Goal: Task Accomplishment & Management: Use online tool/utility

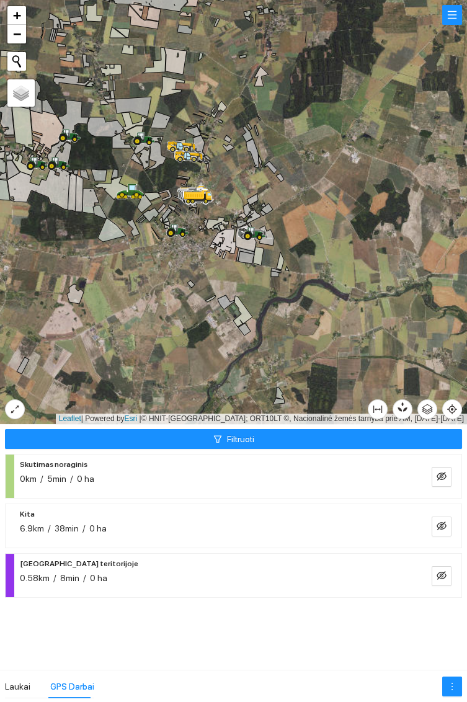
click at [176, 229] on icon at bounding box center [175, 228] width 6 height 7
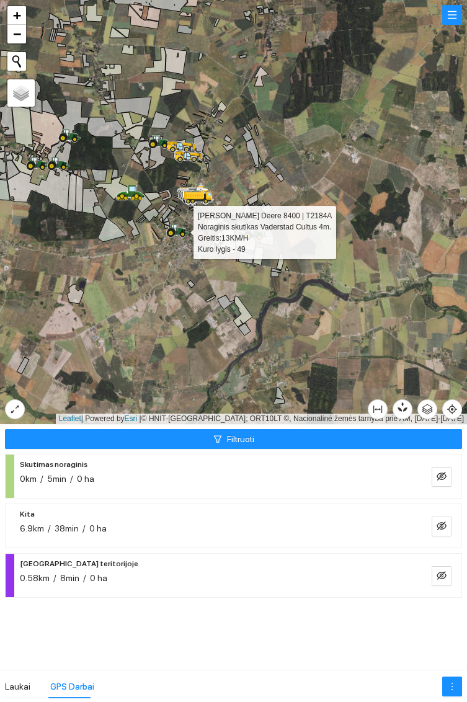
click at [154, 139] on icon at bounding box center [157, 139] width 6 height 7
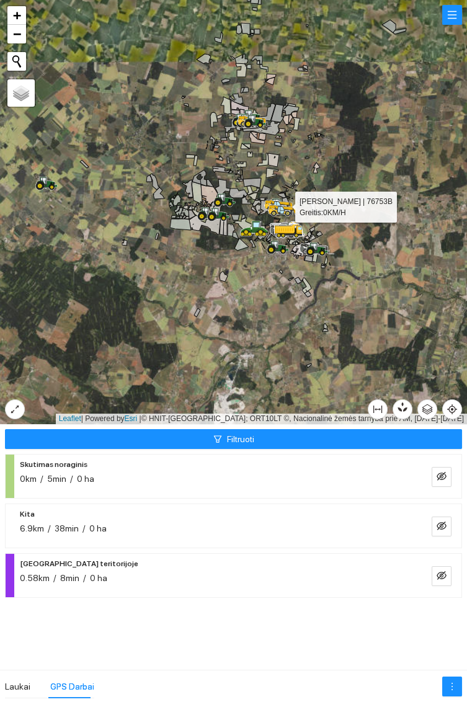
click at [51, 177] on icon at bounding box center [46, 184] width 22 height 14
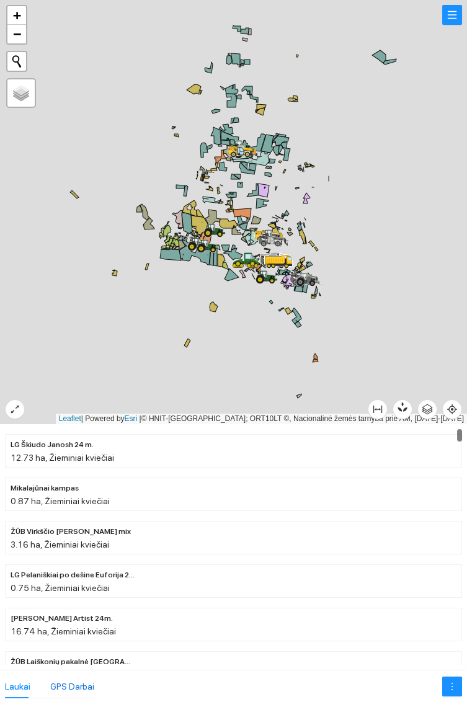
click at [78, 682] on div "GPS Darbai" at bounding box center [72, 687] width 44 height 14
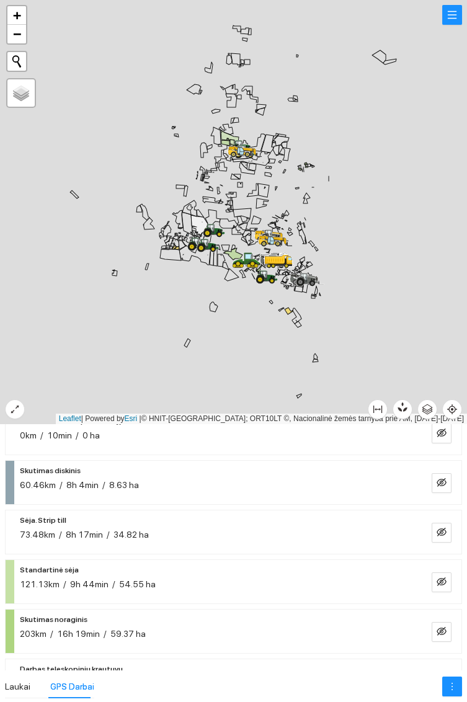
scroll to position [192, 0]
click at [442, 529] on icon "eye-invisible" at bounding box center [442, 532] width 10 height 10
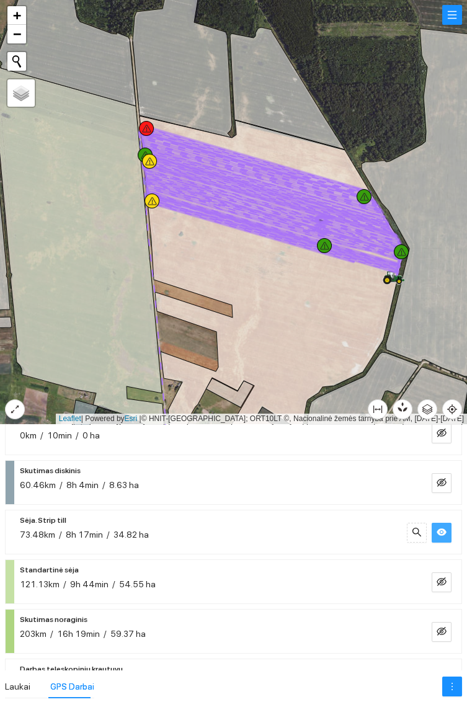
click at [152, 123] on div at bounding box center [146, 128] width 15 height 15
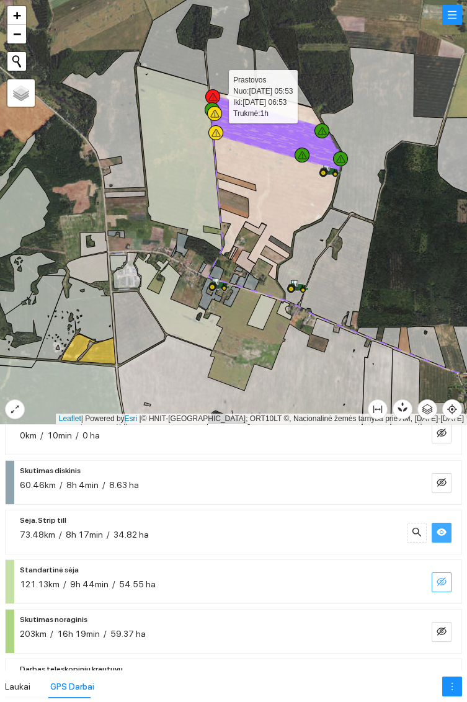
click at [440, 579] on icon "eye-invisible" at bounding box center [442, 582] width 10 height 10
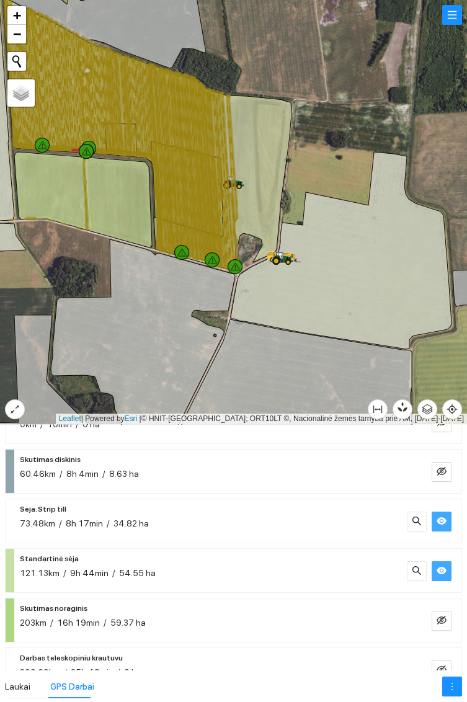
scroll to position [0, 0]
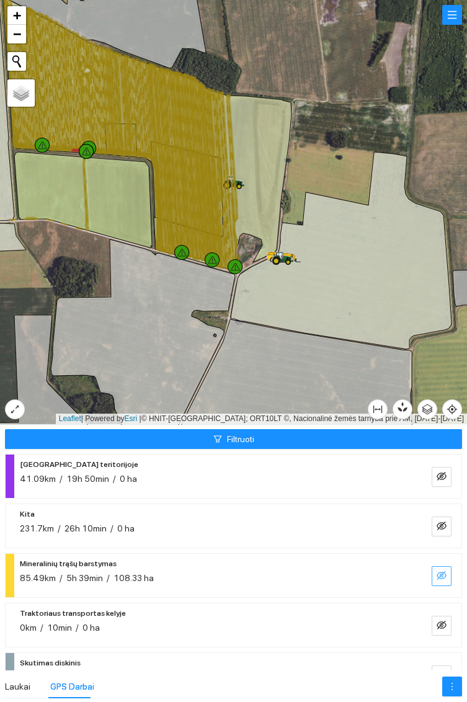
click at [440, 576] on icon "eye-invisible" at bounding box center [442, 575] width 10 height 9
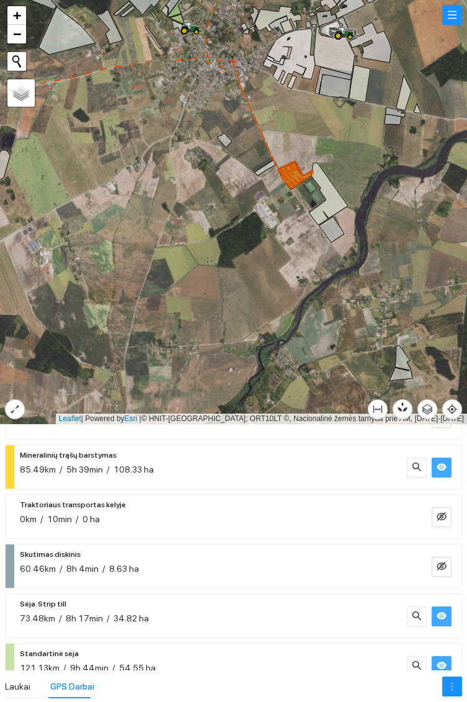
scroll to position [110, 0]
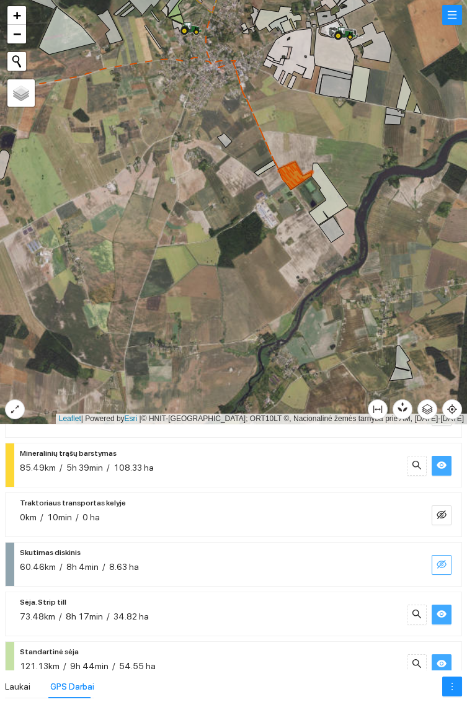
click at [436, 561] on button "button" at bounding box center [442, 565] width 20 height 20
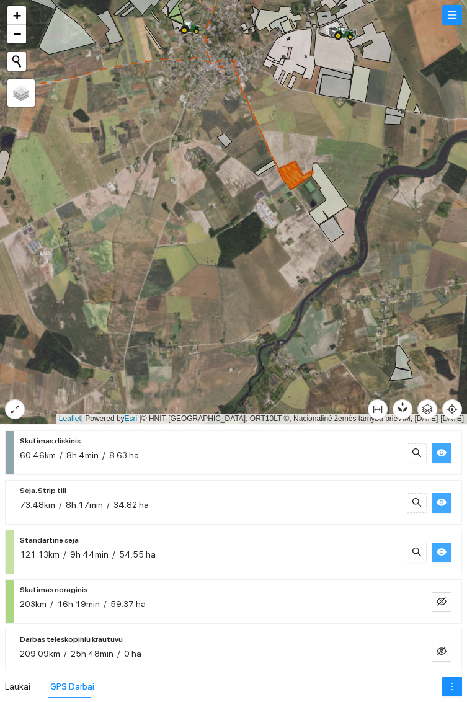
scroll to position [222, 0]
click at [449, 501] on button "button" at bounding box center [442, 503] width 20 height 20
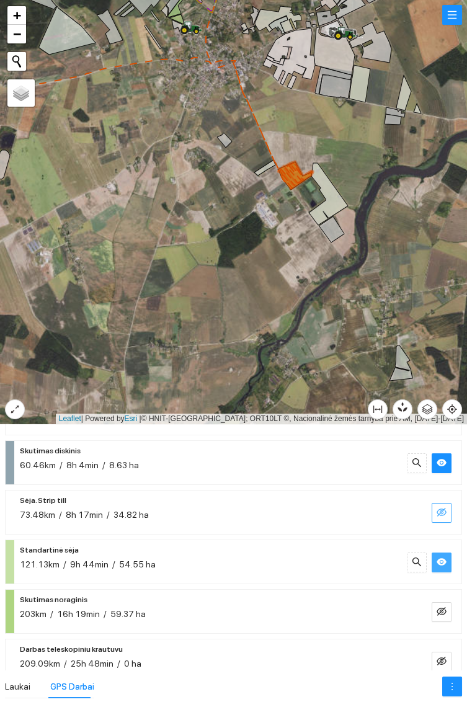
scroll to position [212, 0]
click at [439, 562] on icon "eye" at bounding box center [442, 562] width 10 height 7
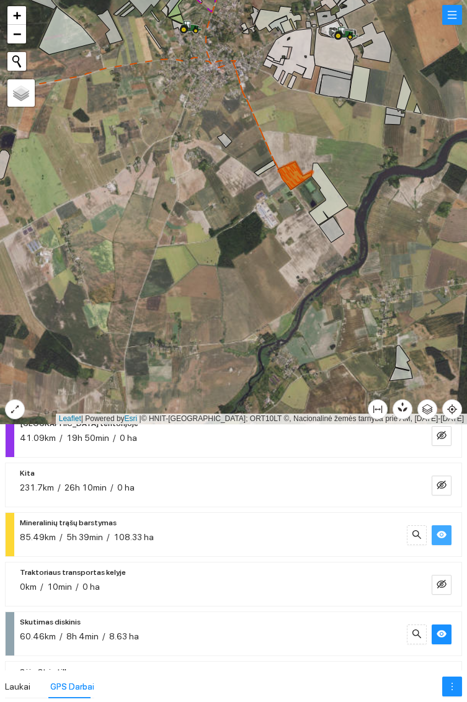
scroll to position [0, 0]
